Goal: Find specific page/section: Locate a particular part of the current website

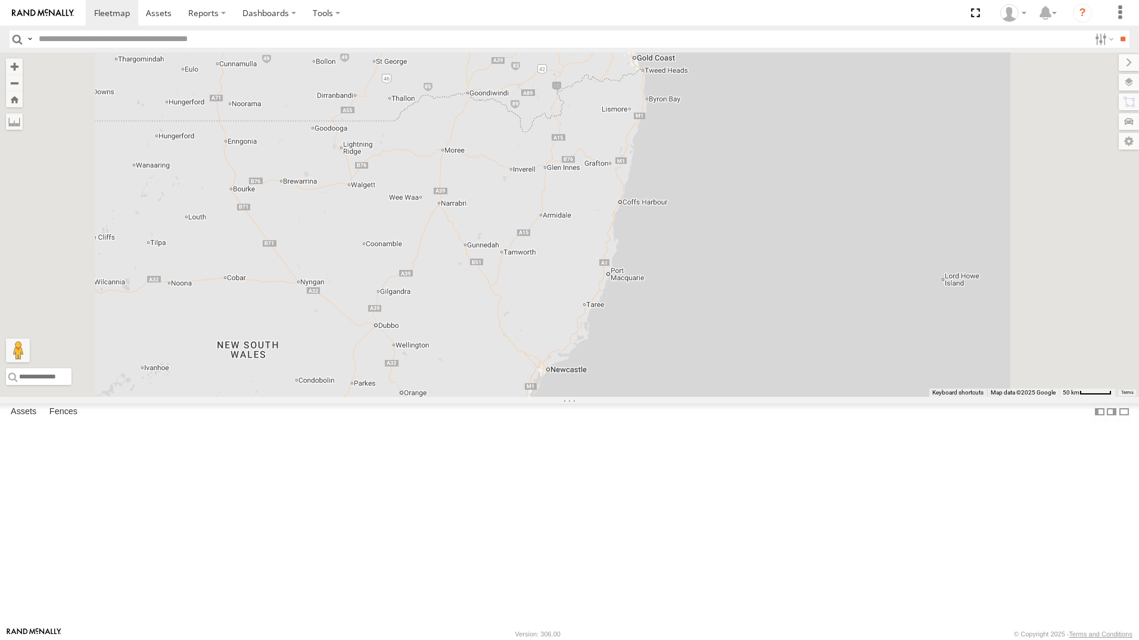
click at [0, 0] on div "All Assets" at bounding box center [0, 0] width 0 height 0
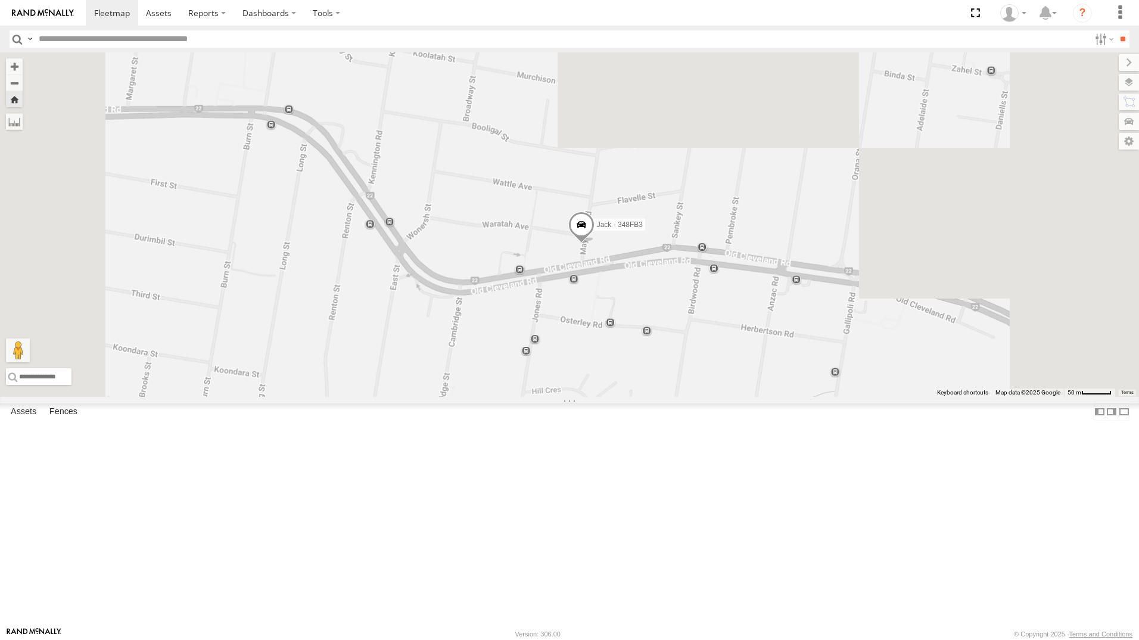
drag, startPoint x: 796, startPoint y: 255, endPoint x: 788, endPoint y: 480, distance: 224.8
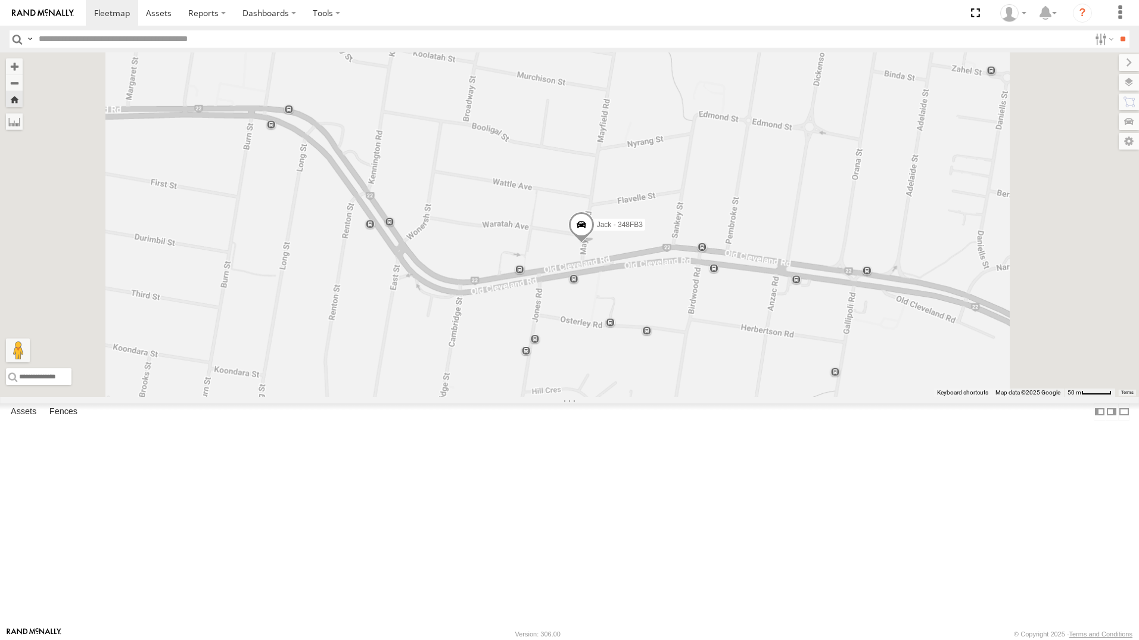
click at [788, 397] on div "Jack - 348FB3" at bounding box center [569, 224] width 1139 height 344
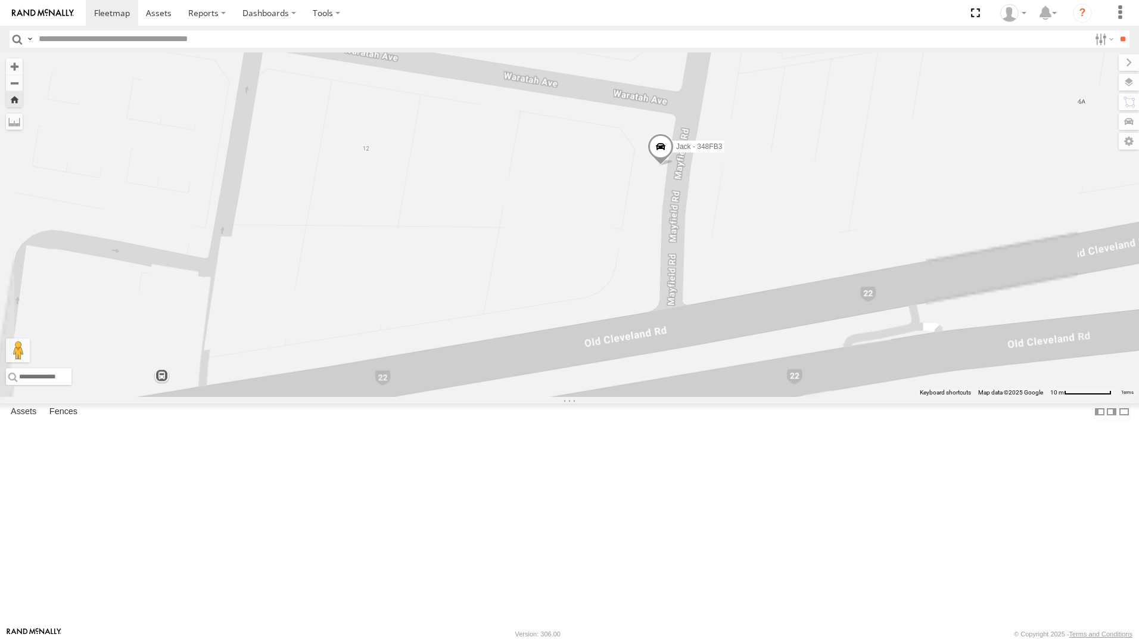
drag, startPoint x: 739, startPoint y: 434, endPoint x: 924, endPoint y: 132, distance: 353.3
click at [924, 132] on div "Jack - 348FB3" at bounding box center [569, 224] width 1139 height 344
click at [1099, 298] on div "Jack - 348FB3" at bounding box center [569, 224] width 1139 height 344
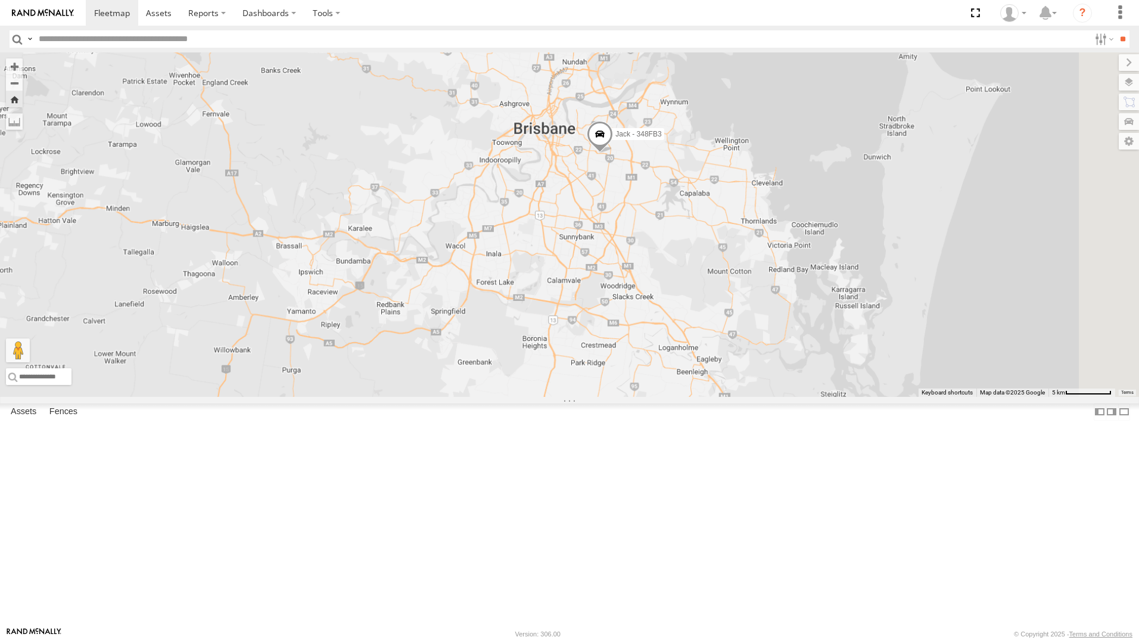
drag, startPoint x: 745, startPoint y: 559, endPoint x: 607, endPoint y: 282, distance: 309.1
click at [607, 282] on div "Jack - 348FB3" at bounding box center [569, 224] width 1139 height 344
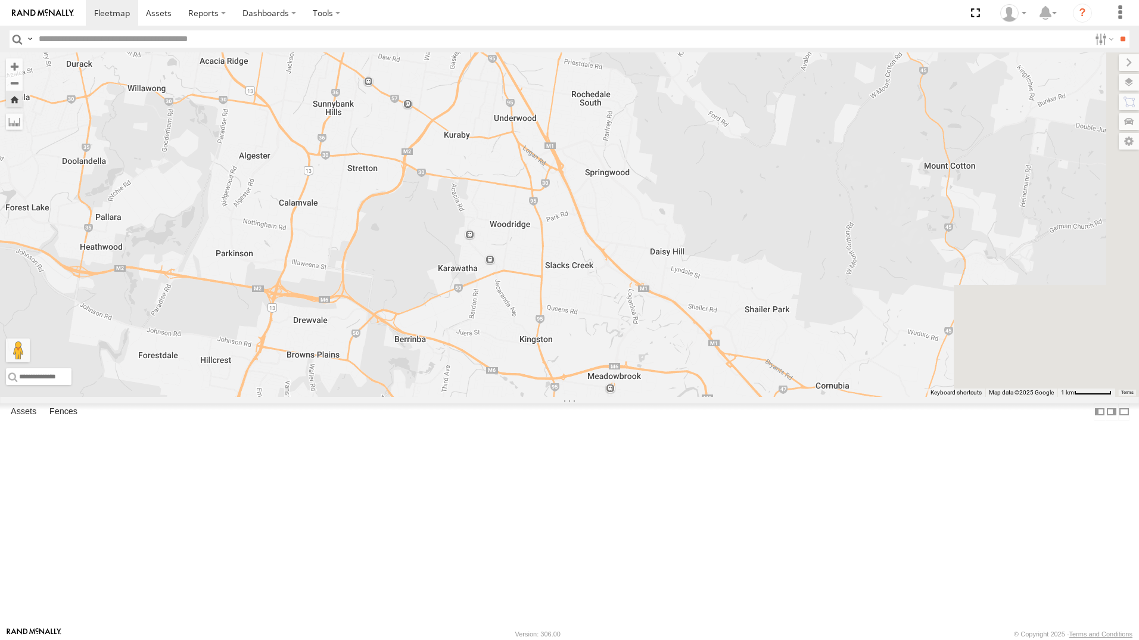
drag, startPoint x: 856, startPoint y: 401, endPoint x: 735, endPoint y: 290, distance: 164.0
click at [735, 290] on div "Jack - 348FB3 [PERSON_NAME] B - Corolla Hatch Spare - 350FB3 [PERSON_NAME] - 34…" at bounding box center [569, 224] width 1139 height 344
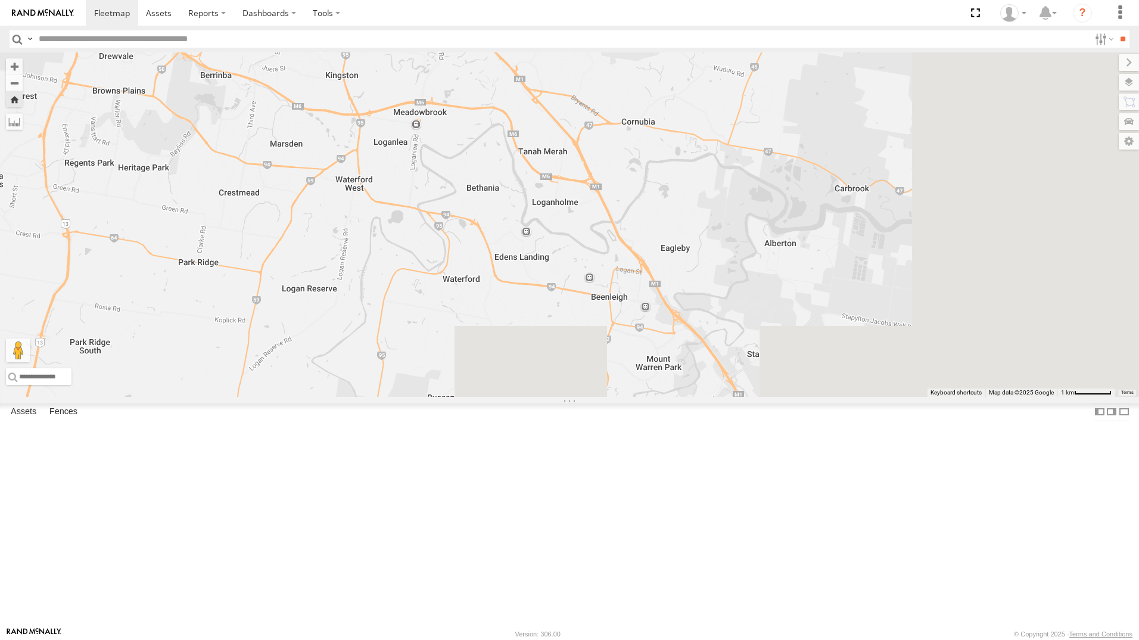
drag, startPoint x: 825, startPoint y: 520, endPoint x: 631, endPoint y: 254, distance: 328.7
click at [631, 254] on div "Jack - 348FB3 [PERSON_NAME] B - Corolla Hatch Spare - 350FB3 [PERSON_NAME] - 34…" at bounding box center [569, 224] width 1139 height 344
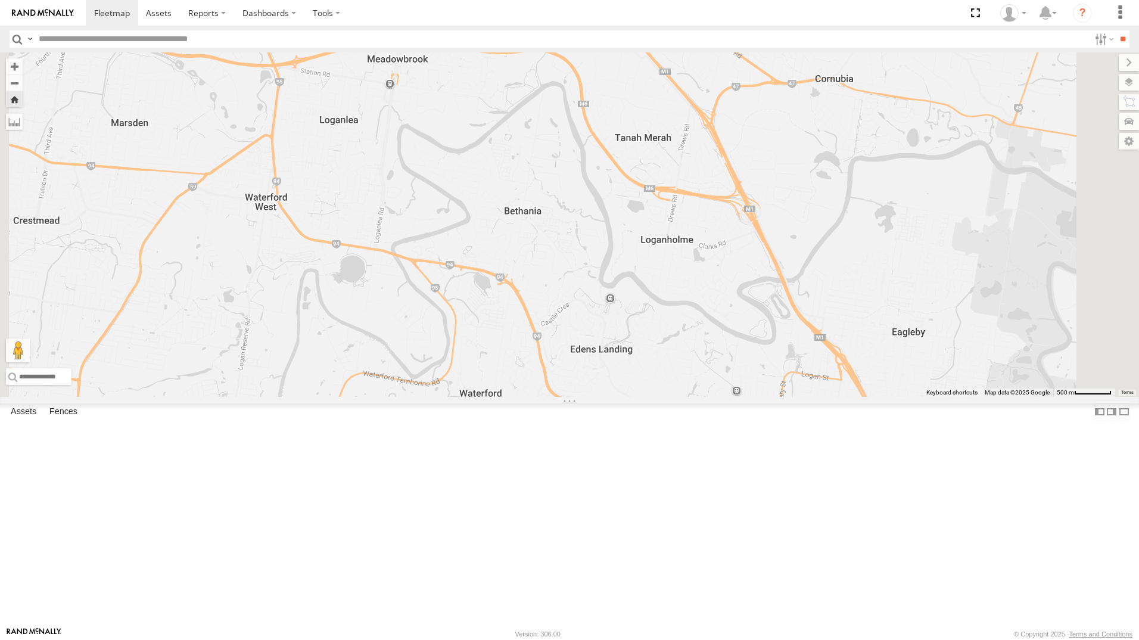
drag, startPoint x: 668, startPoint y: 321, endPoint x: 755, endPoint y: 337, distance: 89.2
click at [755, 337] on div "Jack - 348FB3 [PERSON_NAME] B - Corolla Hatch Spare - 350FB3 [PERSON_NAME] - 34…" at bounding box center [569, 224] width 1139 height 344
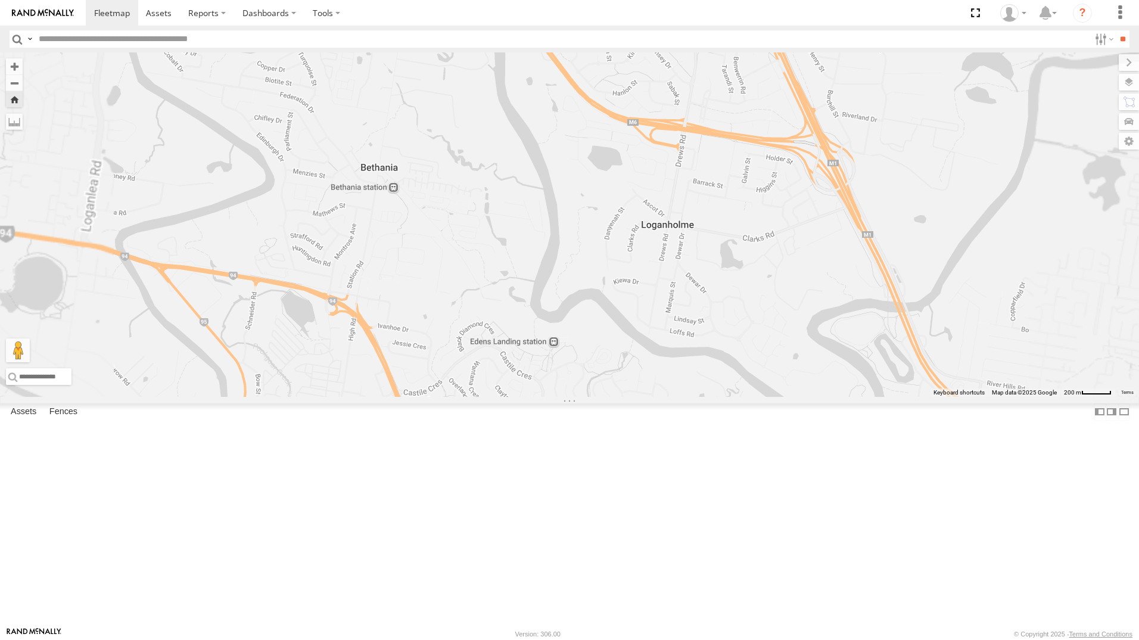
drag, startPoint x: 743, startPoint y: 303, endPoint x: 761, endPoint y: 212, distance: 93.5
click at [761, 212] on div "Jack - 348FB3 [PERSON_NAME] B - Corolla Hatch Spare - 350FB3 [PERSON_NAME] - 34…" at bounding box center [569, 224] width 1139 height 344
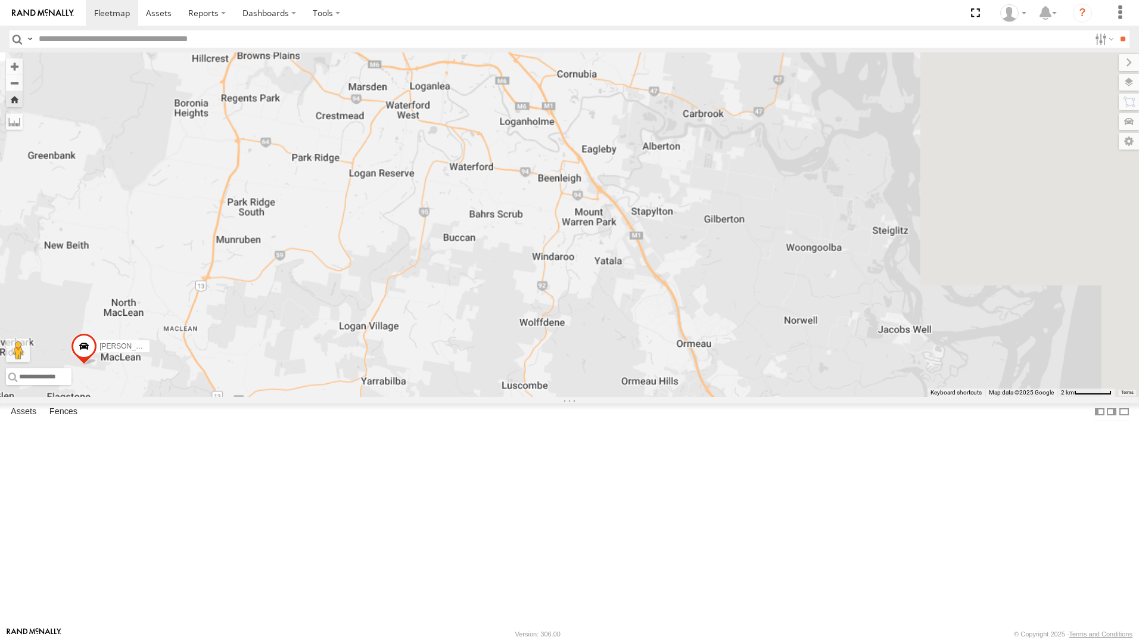
drag, startPoint x: 954, startPoint y: 355, endPoint x: 745, endPoint y: 331, distance: 209.9
click at [745, 331] on div "Jack - 348FB3 [PERSON_NAME] B - Corolla Hatch Spare - 350FB3 [PERSON_NAME] - 34…" at bounding box center [569, 224] width 1139 height 344
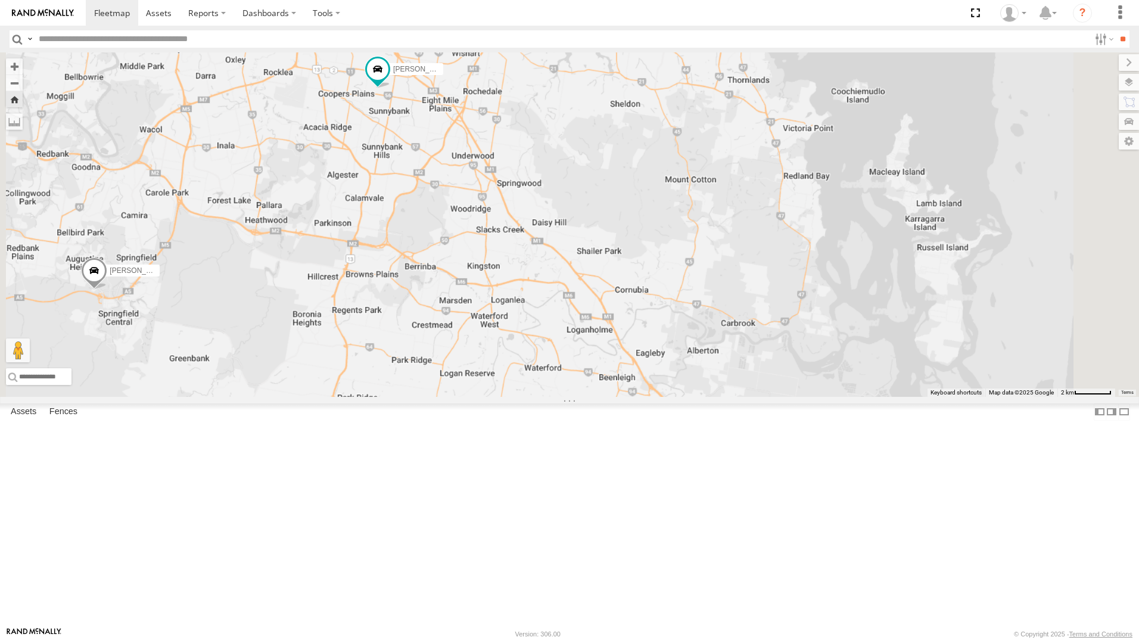
drag, startPoint x: 840, startPoint y: 306, endPoint x: 227, endPoint y: 335, distance: 613.2
click at [820, 372] on div "Jack - 348FB3 [PERSON_NAME] B - Corolla Hatch Spare - 350FB3 [PERSON_NAME] - 34…" at bounding box center [569, 224] width 1139 height 344
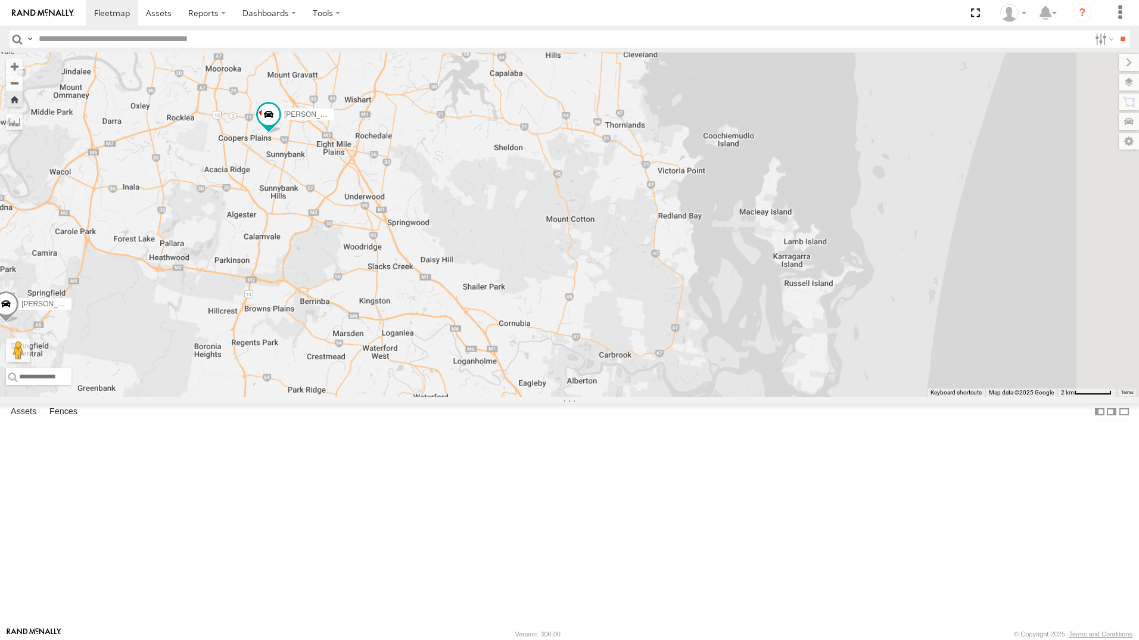
drag, startPoint x: 506, startPoint y: 398, endPoint x: 360, endPoint y: 480, distance: 168.1
click at [360, 397] on div "Jack - 348FB3 [PERSON_NAME] B - Corolla Hatch Spare - 350FB3 [PERSON_NAME] - 34…" at bounding box center [569, 224] width 1139 height 344
